Goal: Navigation & Orientation: Locate item on page

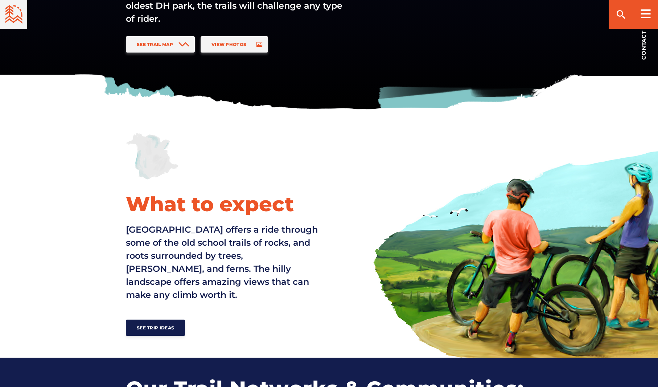
scroll to position [211, 0]
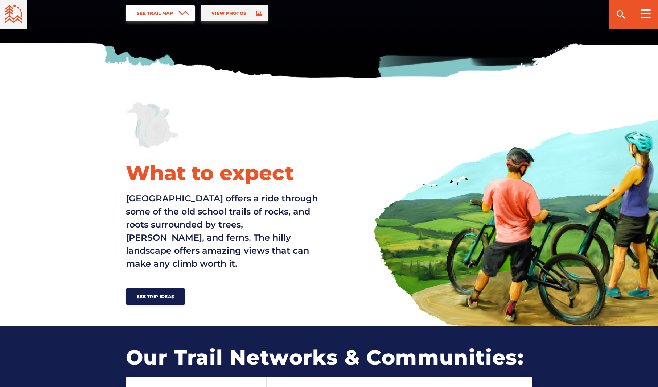
click at [149, 20] on link "See Trail Map" at bounding box center [160, 13] width 69 height 16
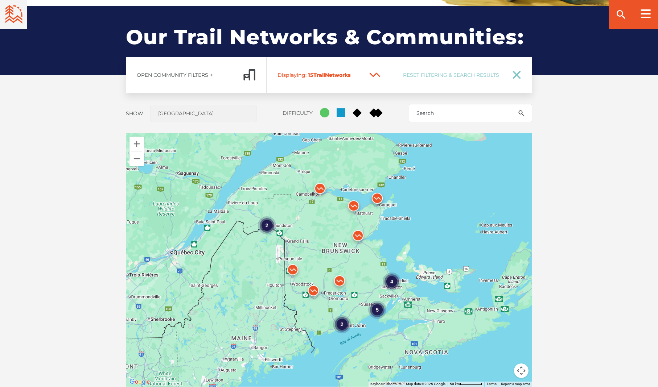
scroll to position [537, 0]
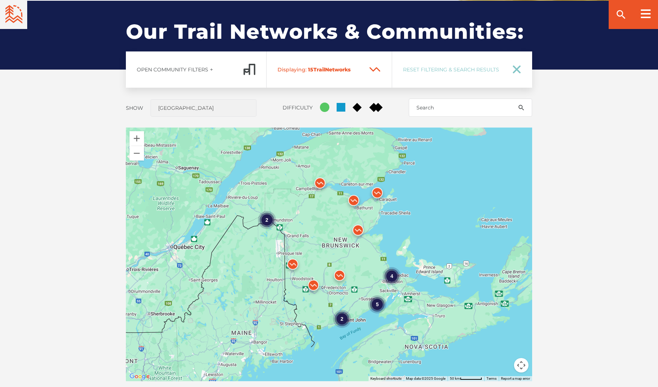
click at [521, 364] on button "Map camera controls" at bounding box center [521, 365] width 15 height 15
click at [504, 327] on button "Zoom in" at bounding box center [503, 329] width 15 height 15
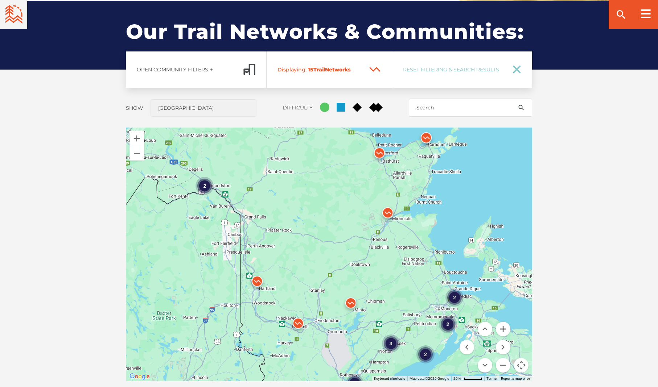
click at [504, 327] on button "Zoom in" at bounding box center [503, 329] width 15 height 15
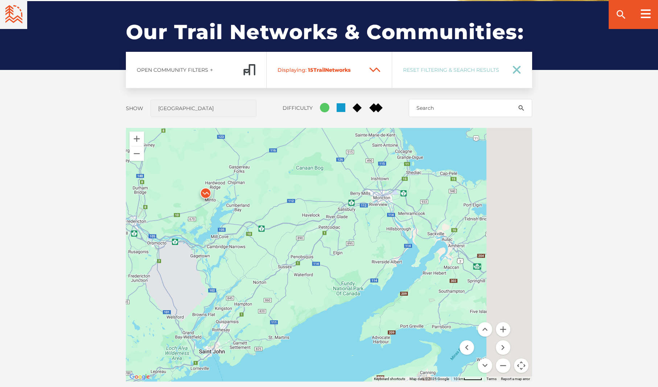
drag, startPoint x: 431, startPoint y: 323, endPoint x: 270, endPoint y: 160, distance: 229.1
click at [270, 160] on div at bounding box center [329, 255] width 406 height 254
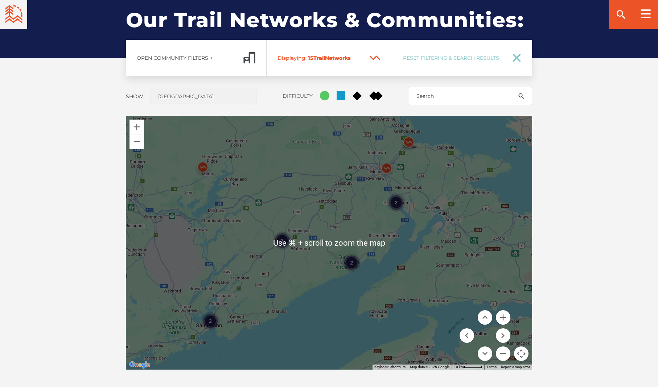
scroll to position [552, 0]
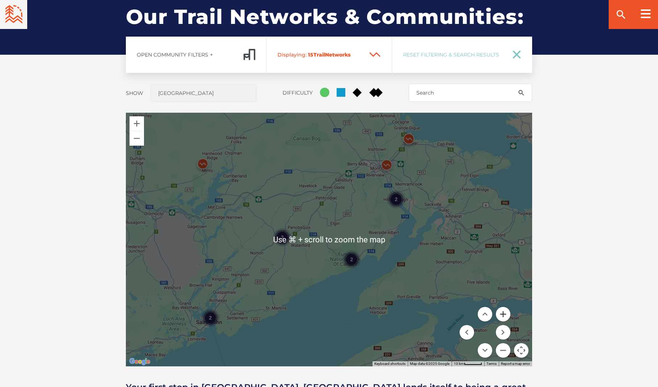
click at [504, 315] on button "Zoom in" at bounding box center [503, 314] width 15 height 15
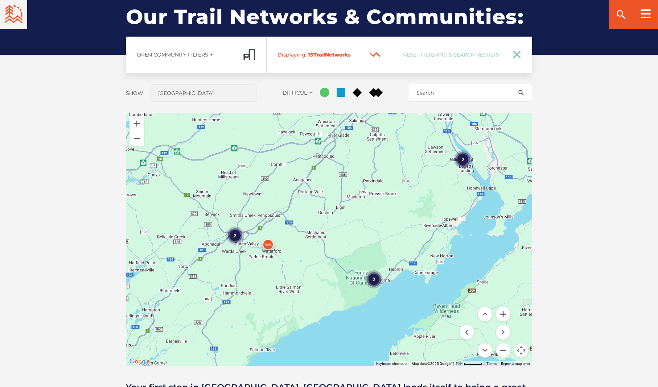
click at [504, 314] on button "Zoom in" at bounding box center [503, 314] width 15 height 15
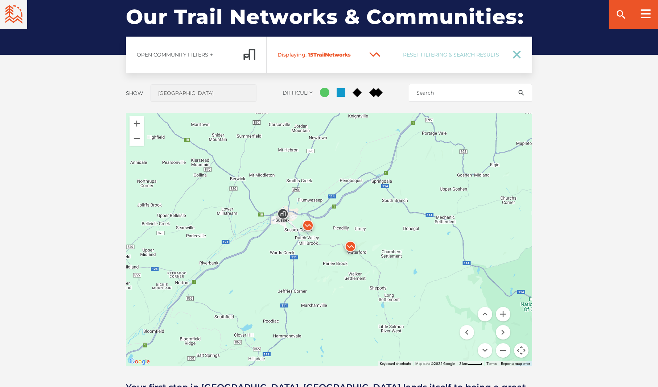
drag, startPoint x: 226, startPoint y: 216, endPoint x: 302, endPoint y: 207, distance: 76.7
click at [312, 208] on div "2" at bounding box center [329, 240] width 406 height 254
click at [281, 210] on img at bounding box center [282, 216] width 22 height 22
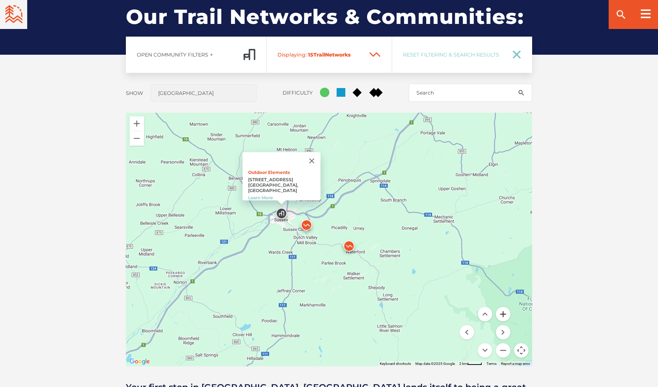
click at [505, 313] on button "Zoom in" at bounding box center [503, 314] width 15 height 15
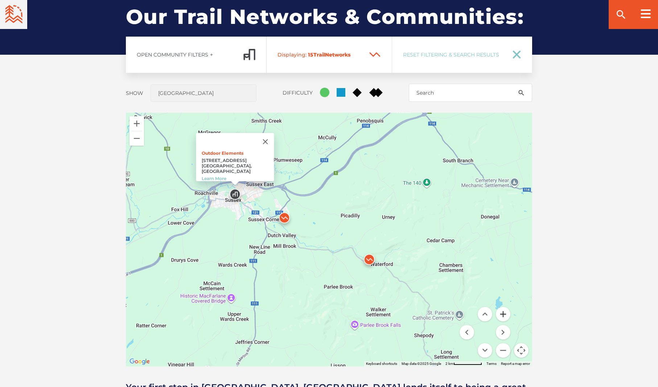
click at [505, 313] on button "Zoom in" at bounding box center [503, 314] width 15 height 15
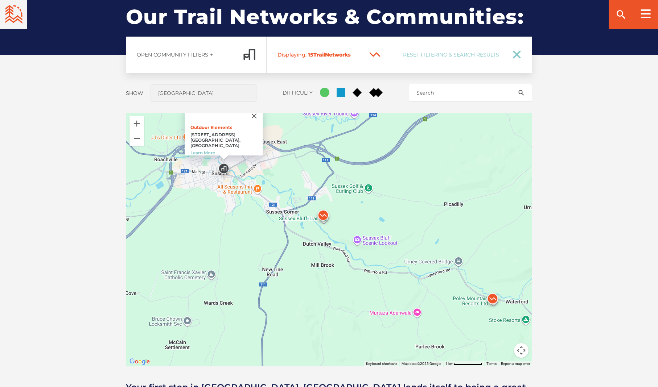
drag, startPoint x: 257, startPoint y: 209, endPoint x: 316, endPoint y: 211, distance: 58.8
click at [330, 221] on img at bounding box center [323, 217] width 22 height 22
drag, startPoint x: 246, startPoint y: 118, endPoint x: 242, endPoint y: 119, distance: 4.6
click at [246, 118] on button "Close" at bounding box center [254, 116] width 17 height 17
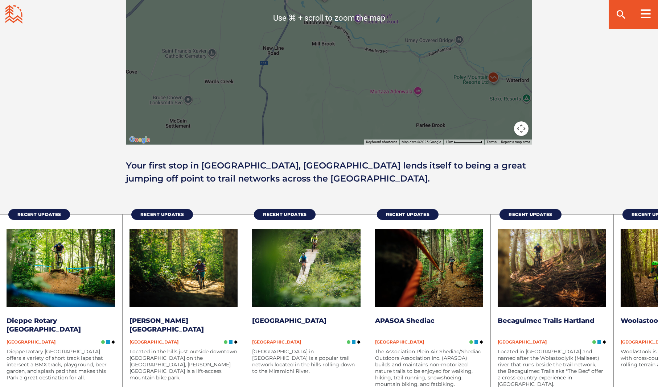
scroll to position [775, 0]
